Goal: Use online tool/utility: Utilize a website feature to perform a specific function

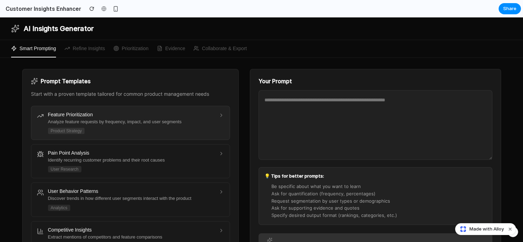
click at [182, 122] on div "Analyze feature requests by frequency, impact, and user segments" at bounding box center [131, 122] width 166 height 6
type textarea "**********"
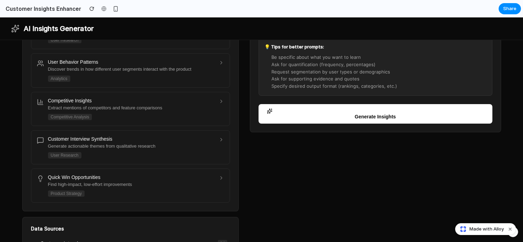
scroll to position [130, 0]
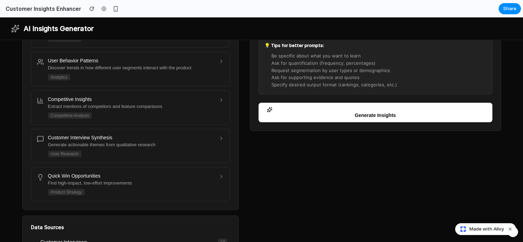
click at [322, 111] on div "button" at bounding box center [375, 110] width 217 height 6
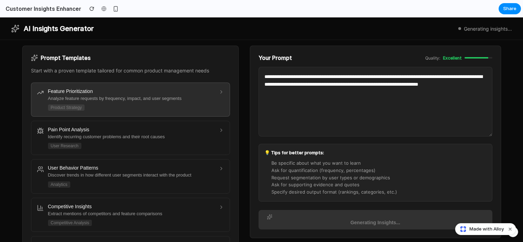
scroll to position [19, 0]
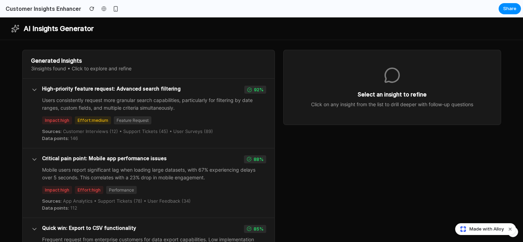
click at [194, 117] on div "Impact: high Effort: medium Feature Request" at bounding box center [154, 120] width 224 height 8
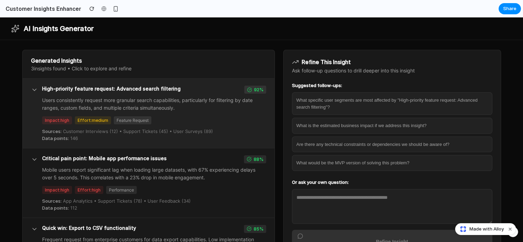
click at [33, 89] on icon at bounding box center [34, 89] width 7 height 7
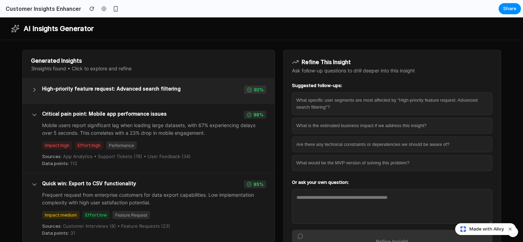
click at [33, 89] on icon at bounding box center [34, 89] width 7 height 7
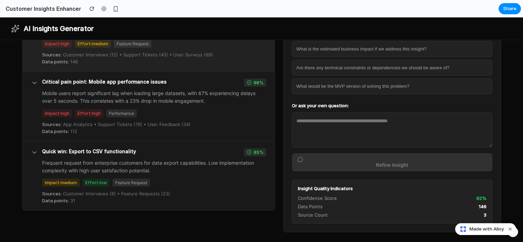
scroll to position [0, 0]
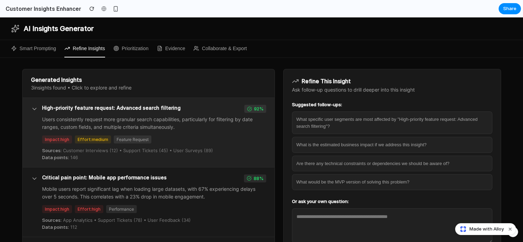
click at [126, 49] on button "Prioritization" at bounding box center [130, 48] width 35 height 17
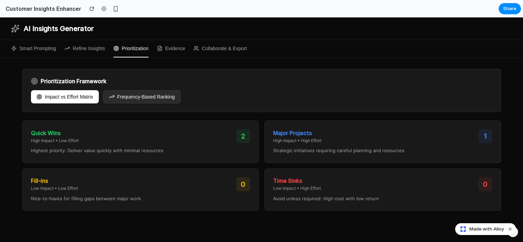
click at [203, 144] on div "Quick Wins High Impact • Low Effort 2 Highest priority: Deliver value quickly w…" at bounding box center [140, 141] width 236 height 42
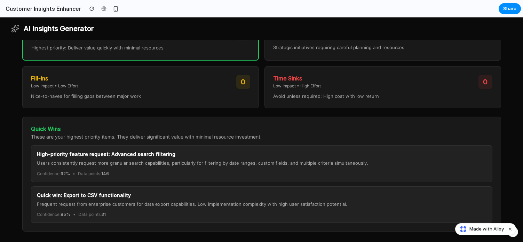
scroll to position [102, 0]
